Goal: Information Seeking & Learning: Compare options

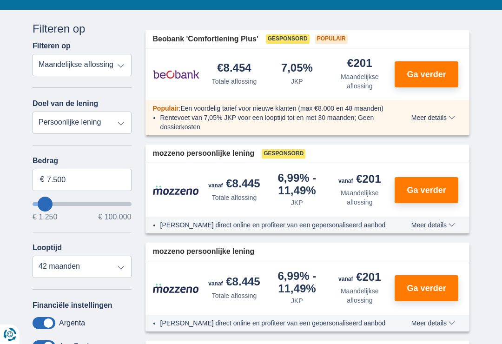
scroll to position [144, 0]
type input "9.250"
type input "9250"
type input "11.250"
type input "11250"
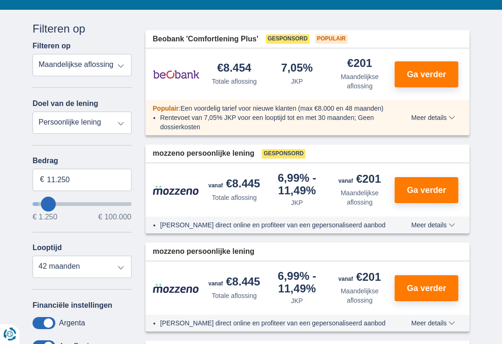
type input "12.250"
type input "12250"
select select "60"
type input "14.250"
type input "14250"
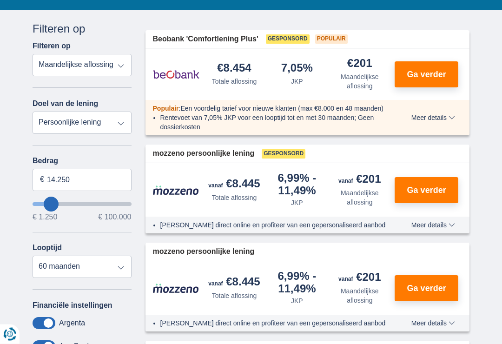
scroll to position [144, 0]
type input "15.250"
type input "15250"
type input "16.250"
type input "16250"
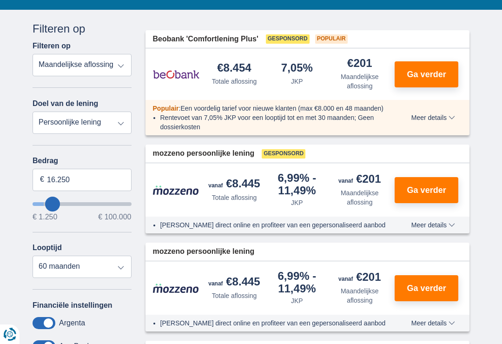
type input "17.250"
type input "17250"
type input "19.250"
type input "19250"
type input "20.250"
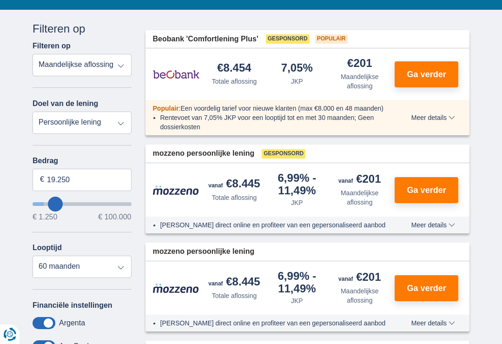
type input "20250"
type input "21.250"
type input "21250"
type input "23.250"
type input "23250"
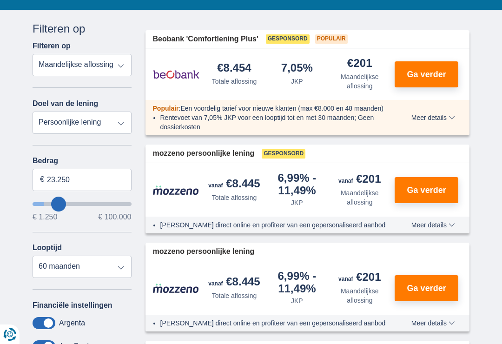
type input "24.250"
type input "24250"
type input "26.250"
type input "26250"
type input "27.250"
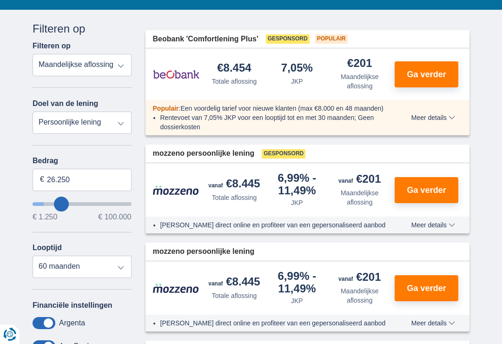
type input "27250"
type input "28.250"
type input "28250"
type input "29.250"
type input "29250"
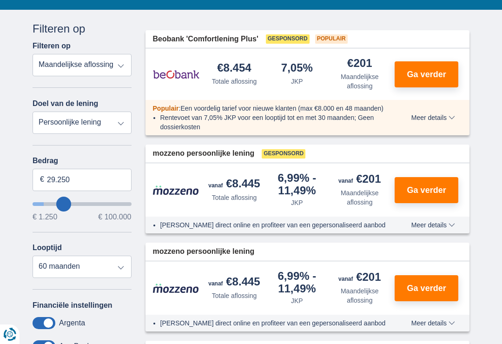
type input "31.250"
type input "31250"
type input "32.250"
type input "32250"
select select "120"
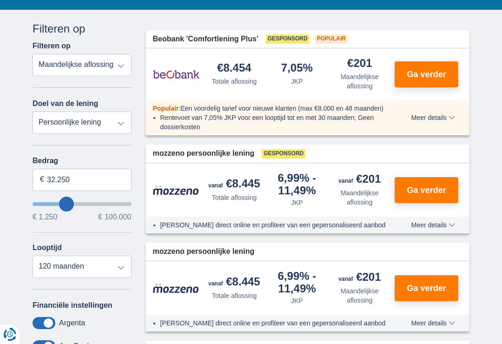
type input "33.250"
type input "33250"
type input "34.250"
type input "34250"
type input "35.250"
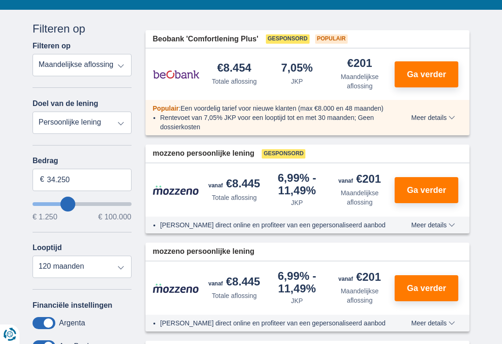
type input "35250"
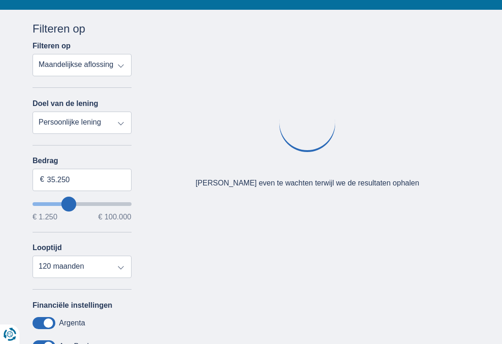
type input "36.250"
type input "36250"
type input "37.250"
type input "37250"
type input "38.250"
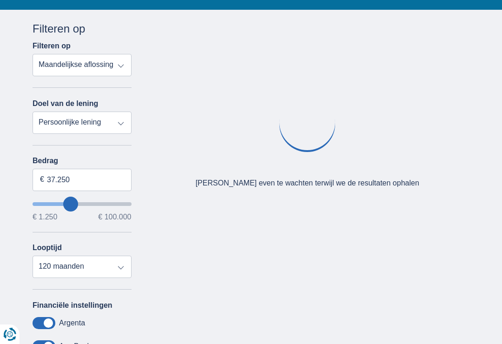
type input "38250"
type input "39.250"
type input "39250"
type input "40.250"
type input "40250"
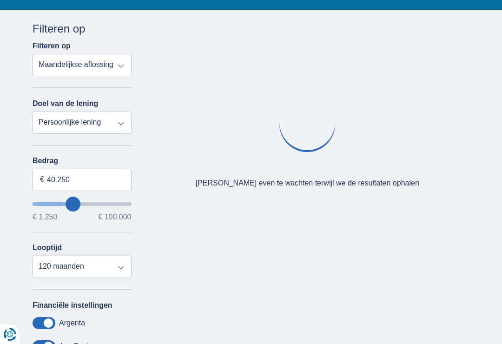
type input "41.250"
type input "41250"
type input "42.250"
type input "42250"
type input "43.250"
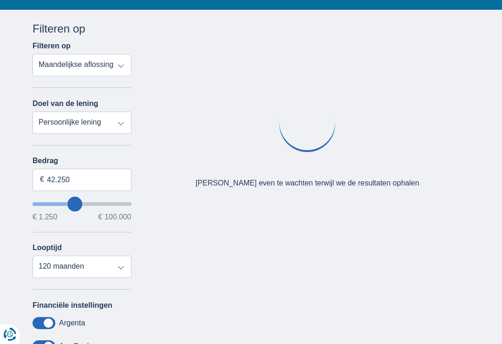
type input "43250"
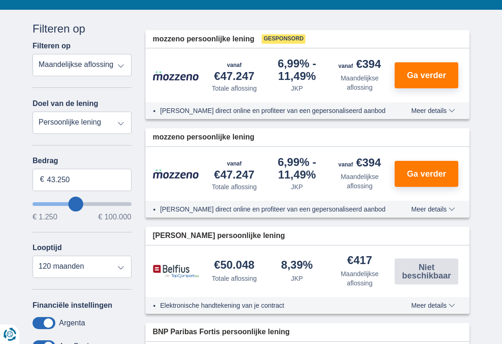
type input "44.250"
type input "44250"
type input "45.250"
type input "45250"
type input "46.250"
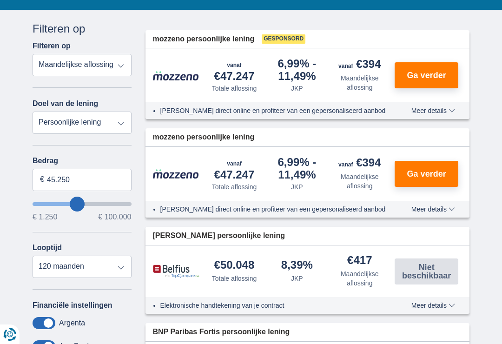
type input "46250"
type input "47.250"
type input "47250"
type input "48.250"
type input "48250"
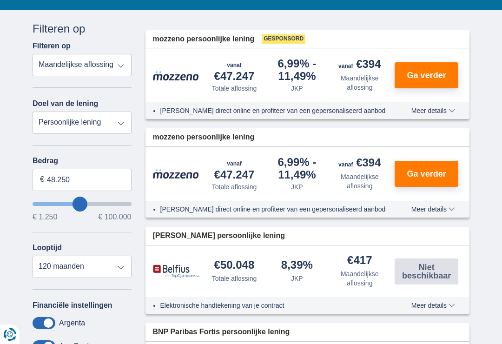
type input "49.250"
type input "49250"
type input "50.250"
type input "50250"
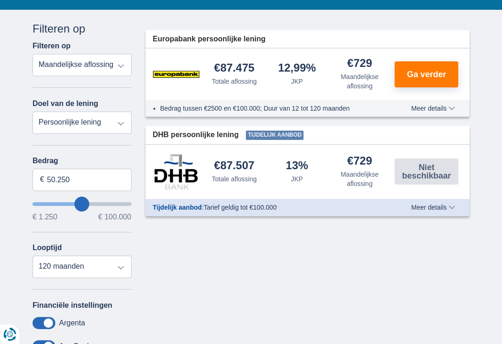
type input "49.250"
type input "49250"
type input "48.250"
type input "48250"
type input "47.250"
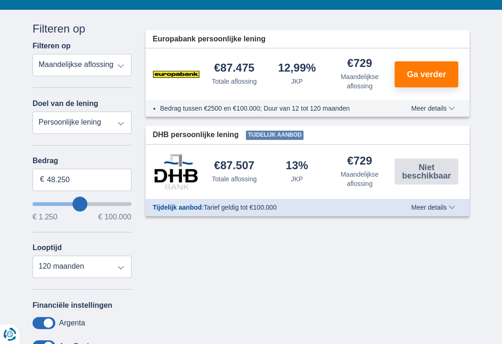
type input "47250"
type input "46.250"
type input "46250"
type input "45.250"
type input "45250"
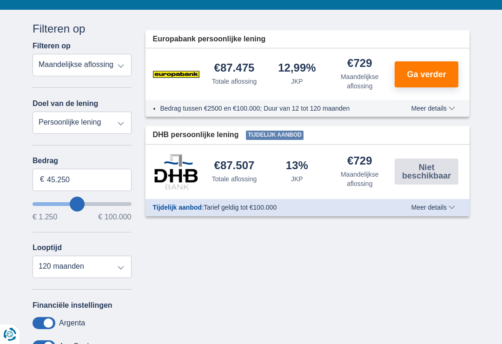
type input "46.250"
type input "46250"
type input "47.250"
type input "47250"
type input "48.250"
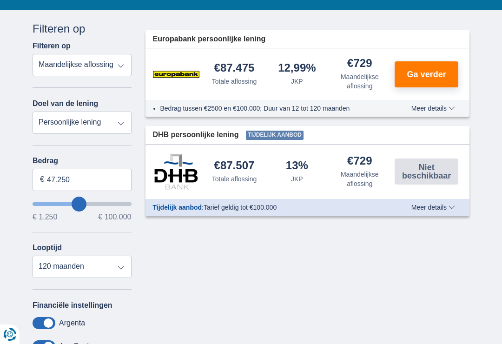
type input "48250"
type input "49.250"
type input "49250"
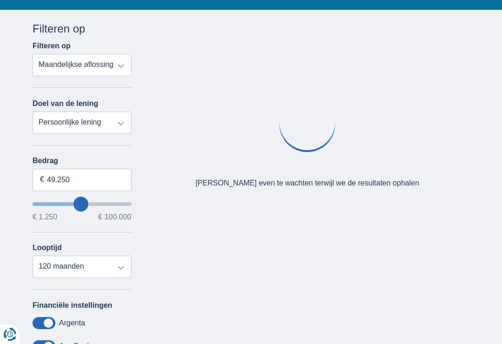
type input "50.250"
type input "50250"
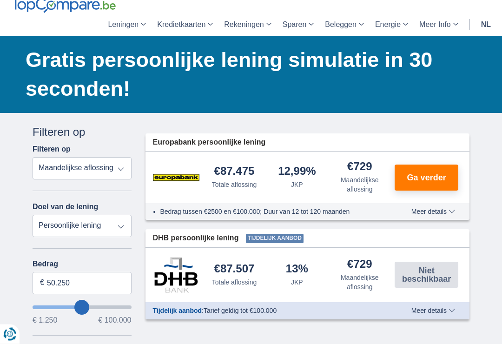
scroll to position [42, 0]
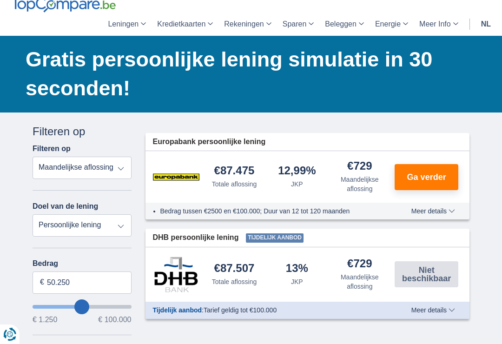
click at [120, 170] on select "Totale aflossing JKP Maandelijkse aflossing" at bounding box center [82, 168] width 99 height 22
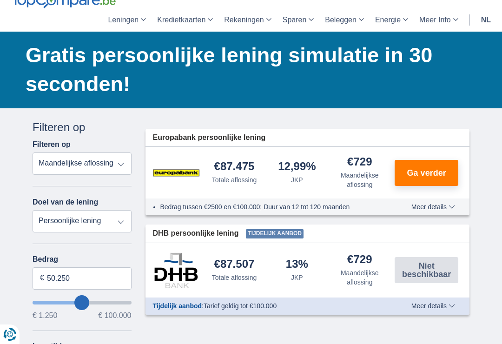
scroll to position [45, 0]
